Goal: Task Accomplishment & Management: Manage account settings

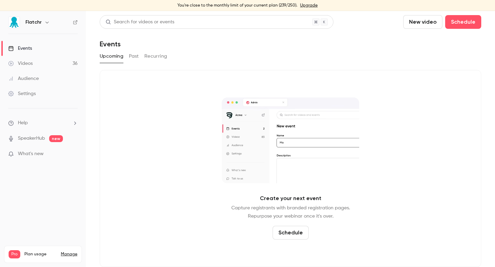
click at [48, 66] on link "Videos 36" at bounding box center [43, 63] width 86 height 15
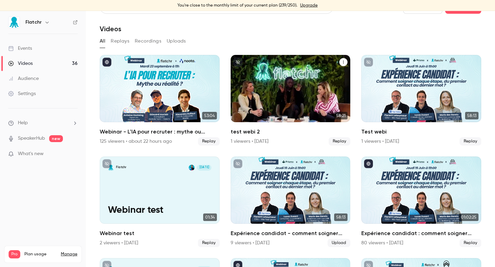
scroll to position [7, 0]
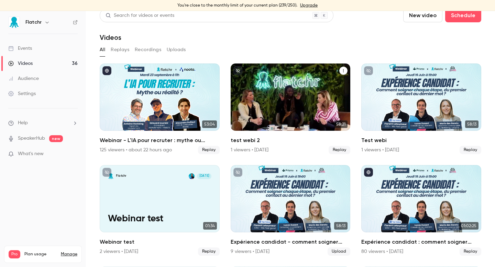
click at [342, 73] on icon "test webi 2" at bounding box center [343, 71] width 4 height 4
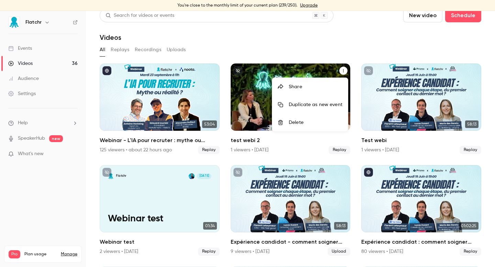
click at [307, 124] on div "Delete" at bounding box center [316, 122] width 54 height 7
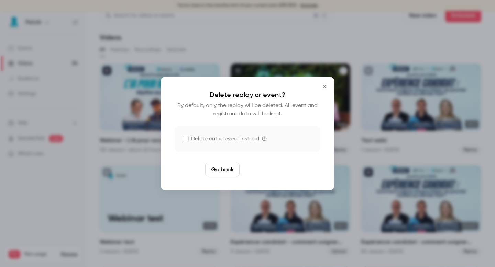
click at [263, 173] on button "Delete replay" at bounding box center [266, 170] width 48 height 14
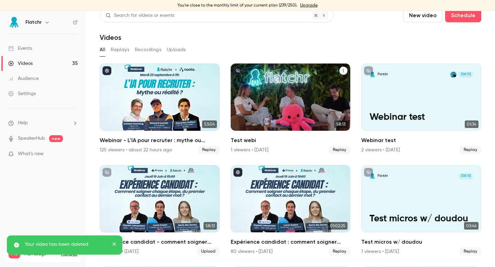
click at [343, 74] on button "Test webi" at bounding box center [343, 71] width 8 height 8
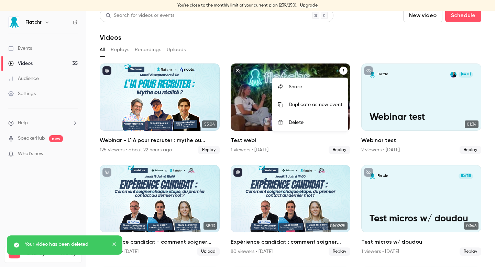
click at [301, 123] on div "Delete" at bounding box center [316, 122] width 54 height 7
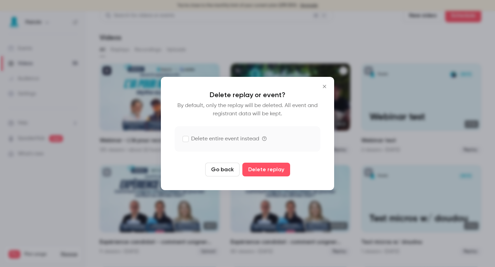
click at [222, 140] on label "Delete entire event instead" at bounding box center [221, 139] width 76 height 8
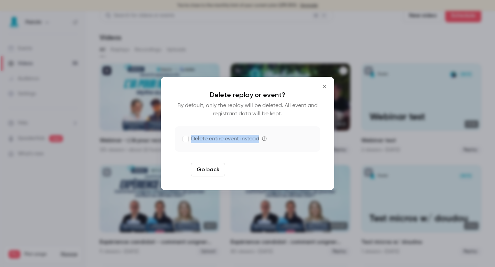
click at [264, 172] on button "Delete replay and event" at bounding box center [266, 170] width 76 height 14
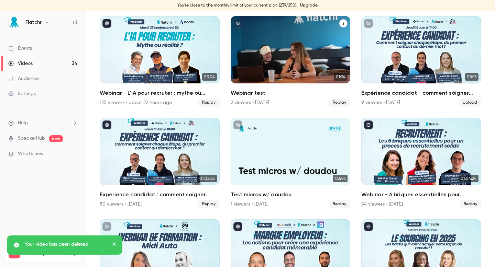
scroll to position [55, 0]
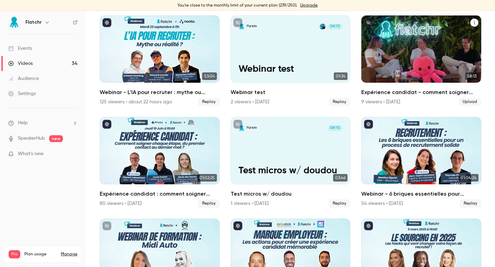
click at [475, 24] on icon "Expérience candidat - comment soigner chaque étape, du premier contact au der…" at bounding box center [474, 23] width 4 height 4
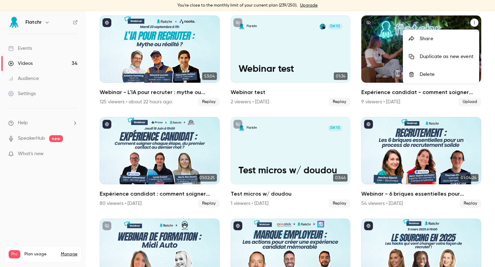
click at [426, 76] on div "Delete" at bounding box center [447, 74] width 54 height 7
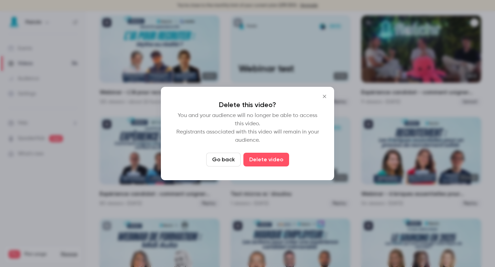
click at [230, 162] on button "Go back" at bounding box center [223, 160] width 34 height 14
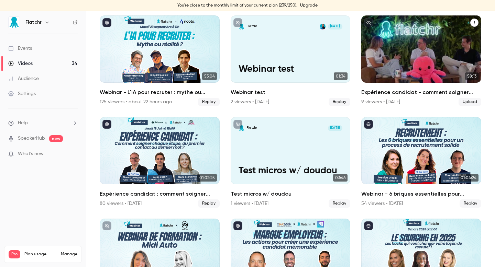
click at [475, 22] on icon "Expérience candidat - comment soigner chaque étape, du premier contact au der…" at bounding box center [474, 23] width 4 height 4
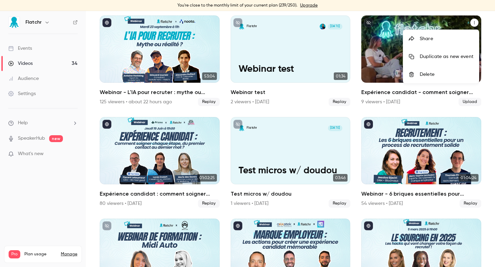
click at [442, 77] on div "Delete" at bounding box center [447, 74] width 54 height 7
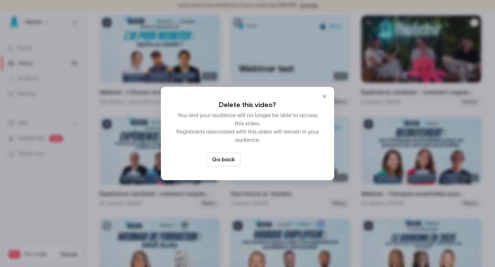
click at [277, 163] on button "Delete video" at bounding box center [266, 160] width 46 height 14
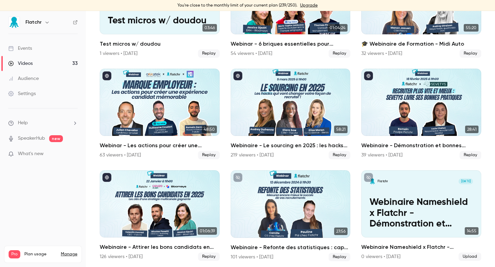
scroll to position [209, 0]
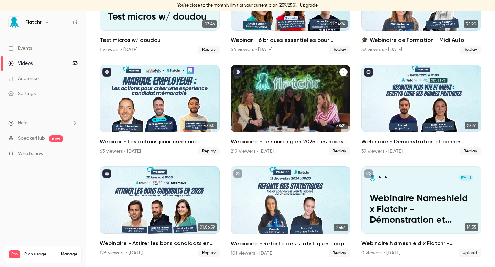
click at [315, 89] on div "Webinaire - Le sourcing en 2025 : les hacks qui vont changer votre façon de rec…" at bounding box center [291, 98] width 120 height 67
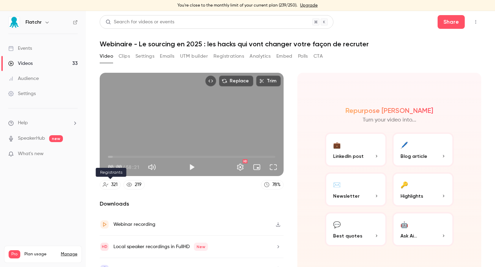
click at [114, 186] on div "321" at bounding box center [114, 184] width 7 height 7
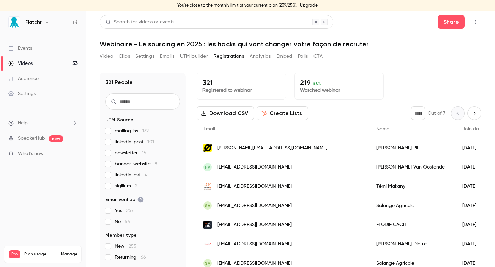
click at [120, 142] on span "linkedin-post 101" at bounding box center [134, 142] width 39 height 7
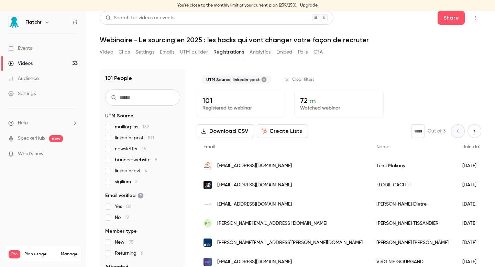
click at [109, 54] on button "Video" at bounding box center [106, 52] width 13 height 11
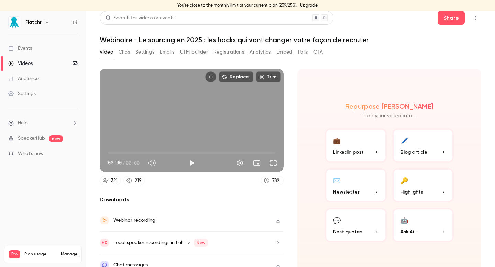
scroll to position [13, 0]
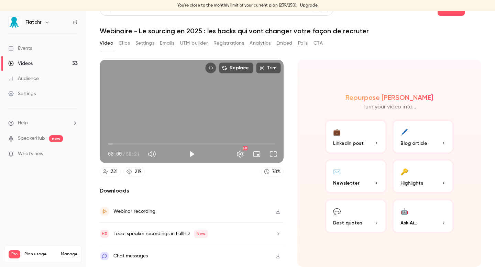
click at [36, 60] on link "Videos 33" at bounding box center [43, 63] width 86 height 15
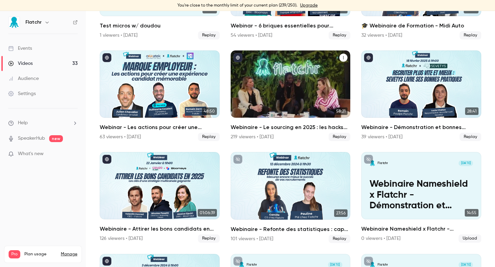
scroll to position [210, 0]
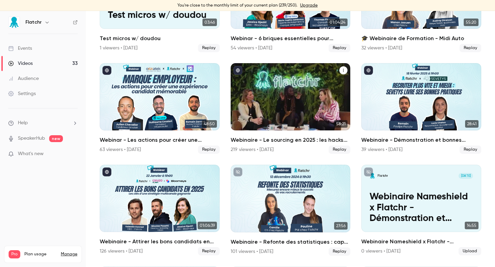
click at [310, 90] on div "Webinaire - Le sourcing en 2025 : les hacks qui vont changer votre façon de rec…" at bounding box center [291, 96] width 120 height 67
